Goal: Navigation & Orientation: Find specific page/section

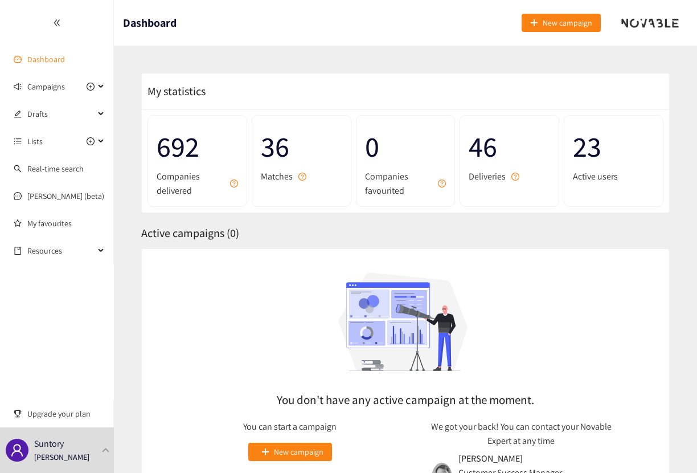
click at [43, 56] on link "Dashboard" at bounding box center [46, 59] width 38 height 10
click at [59, 23] on icon "double-left" at bounding box center [57, 23] width 8 height 8
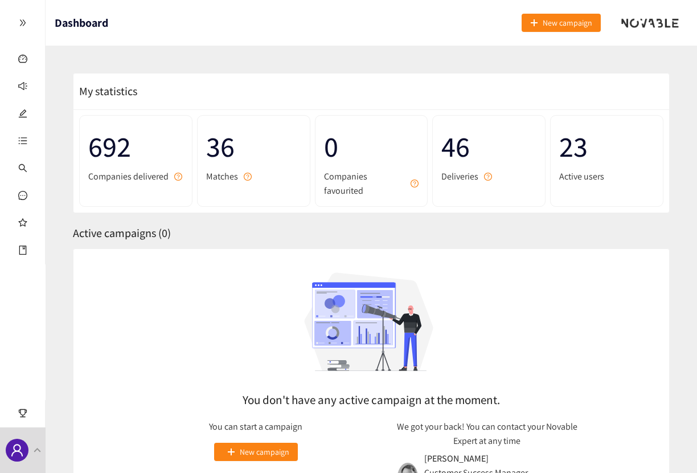
click at [21, 21] on icon "double-right" at bounding box center [22, 23] width 6 height 6
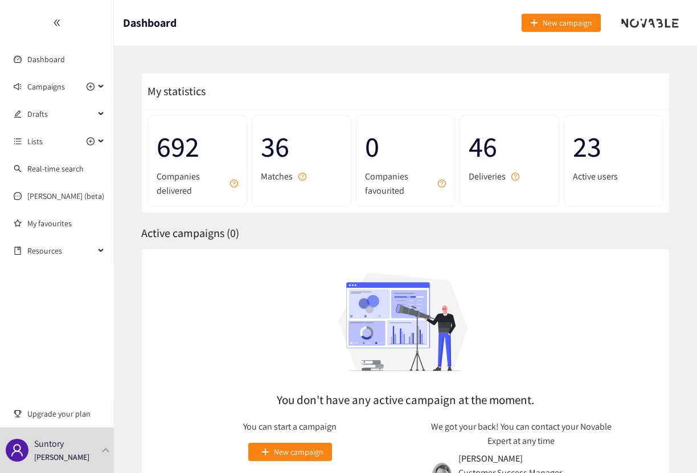
click at [177, 174] on span "Companies delivered" at bounding box center [191, 183] width 68 height 28
click at [102, 114] on icon at bounding box center [102, 114] width 6 height 0
click at [101, 141] on icon at bounding box center [102, 141] width 6 height 0
click at [52, 165] on link "Satoshi" at bounding box center [39, 168] width 25 height 10
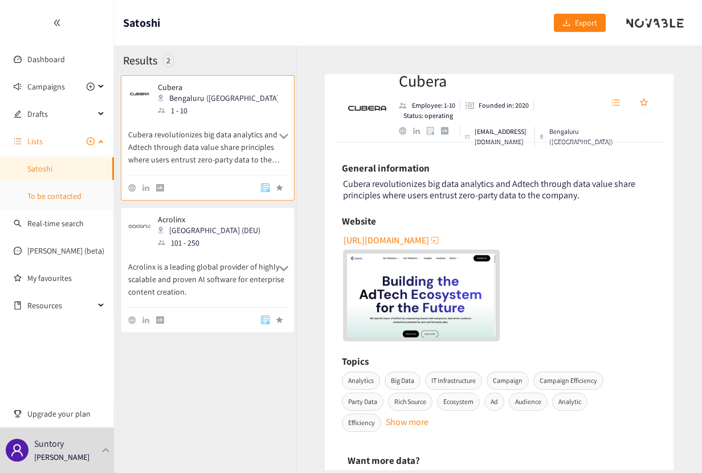
click at [61, 191] on link "To be contacted" at bounding box center [54, 196] width 54 height 10
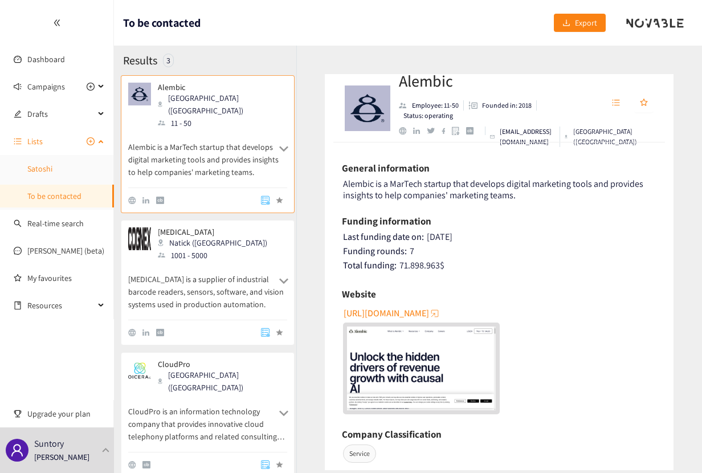
click at [52, 171] on link "Satoshi" at bounding box center [39, 168] width 25 height 10
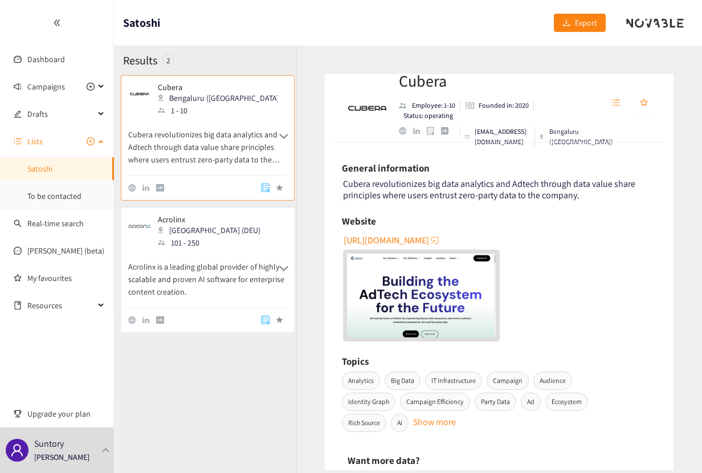
click at [99, 142] on div "Lists" at bounding box center [57, 141] width 114 height 23
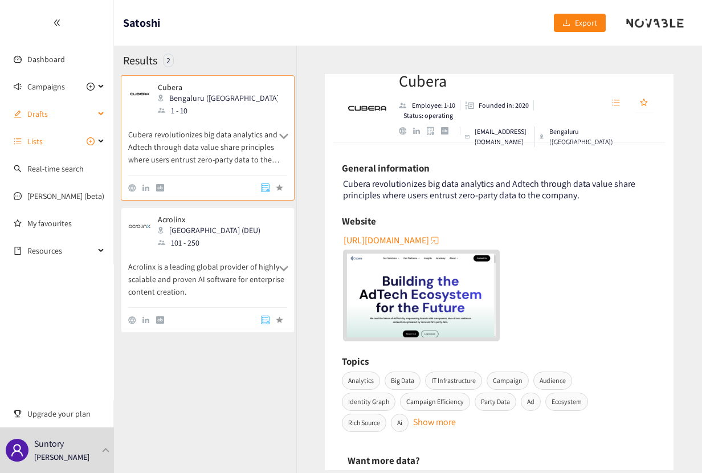
click at [100, 114] on icon at bounding box center [102, 114] width 6 height 0
click at [77, 169] on link "Real-time search" at bounding box center [55, 168] width 56 height 10
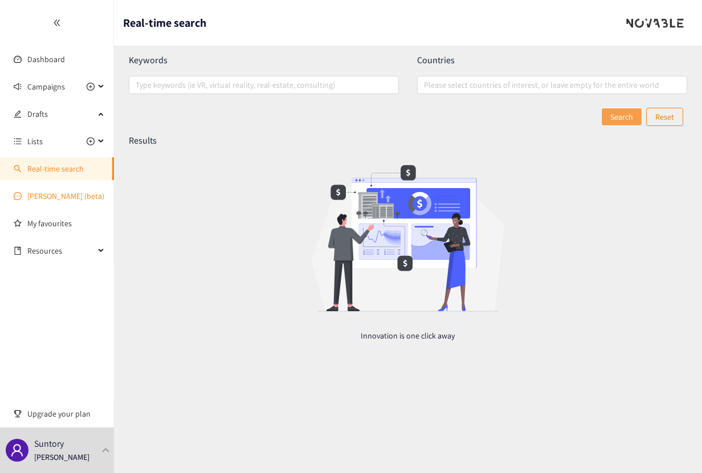
click at [69, 198] on link "[PERSON_NAME] (beta)" at bounding box center [65, 196] width 77 height 10
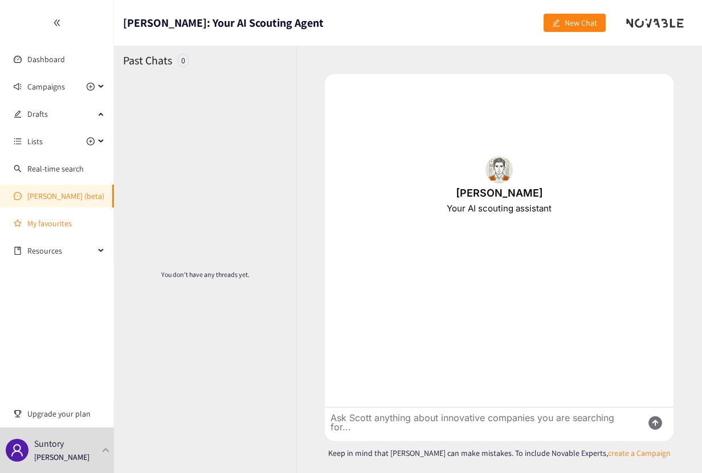
click at [64, 222] on link "My favourites" at bounding box center [65, 223] width 77 height 23
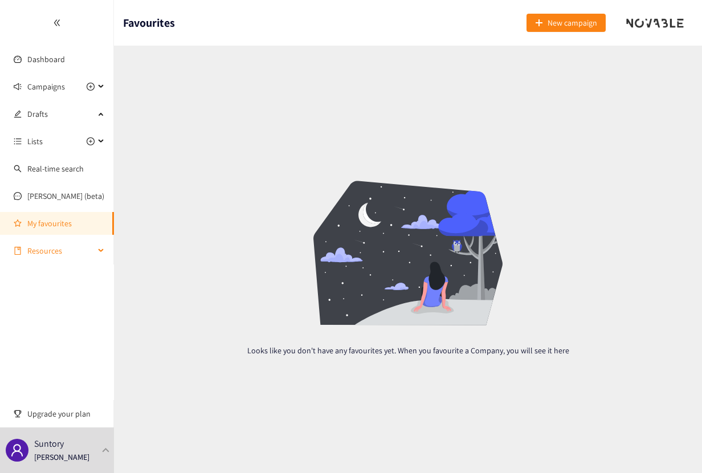
click at [63, 253] on span "Resources" at bounding box center [60, 250] width 67 height 23
click at [63, 273] on link "Corporate Venturing Framework" at bounding box center [82, 278] width 110 height 10
